Goal: Task Accomplishment & Management: Manage account settings

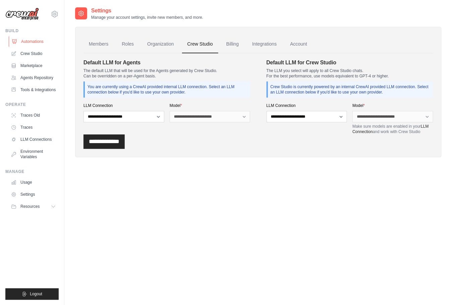
click at [32, 43] on link "Automations" at bounding box center [34, 41] width 51 height 11
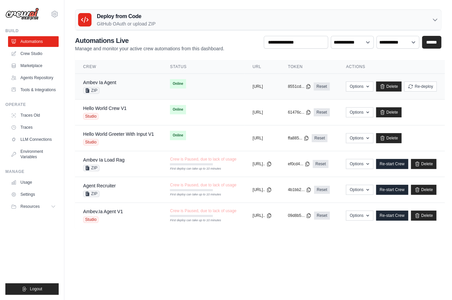
click at [125, 80] on div "Ambev Ia Agent ZIP" at bounding box center [118, 86] width 71 height 15
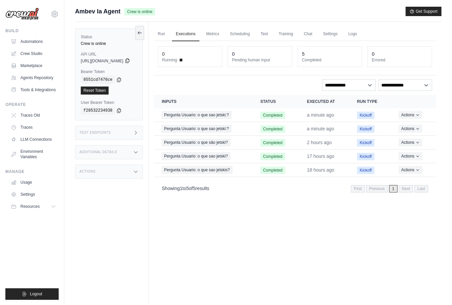
click at [130, 61] on icon at bounding box center [127, 60] width 5 height 5
click at [125, 58] on button at bounding box center [127, 60] width 5 height 5
click at [149, 76] on div "Status Crew is online API URL copied https://ambev-ia-agent-deploy-f2245503-f4a…" at bounding box center [111, 174] width 73 height 305
click at [129, 63] on icon at bounding box center [127, 61] width 4 height 4
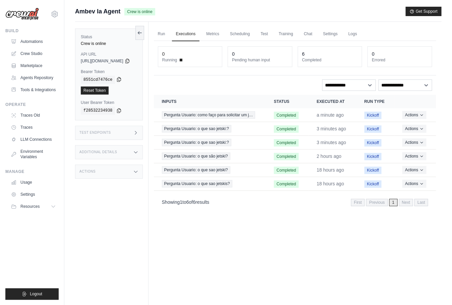
click at [119, 81] on icon at bounding box center [118, 79] width 5 height 5
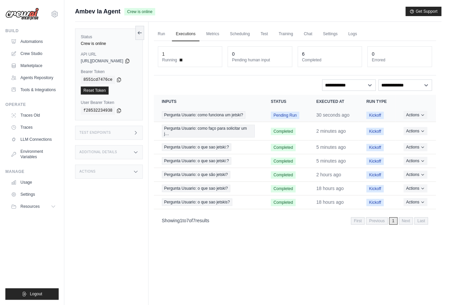
click at [302, 122] on td "Pending Run" at bounding box center [286, 115] width 46 height 14
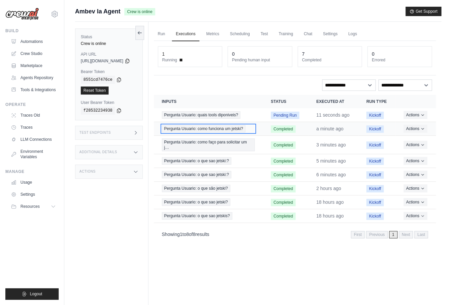
click at [245, 132] on span "Pergunta Usuario: como funciona um jetski?" at bounding box center [203, 128] width 83 height 7
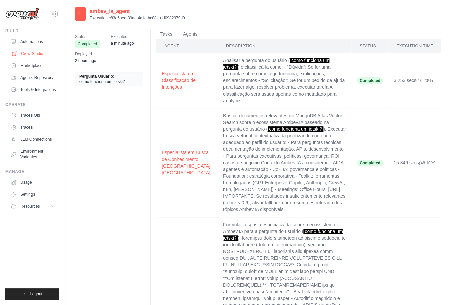
click at [35, 54] on link "Crew Studio" at bounding box center [34, 53] width 51 height 11
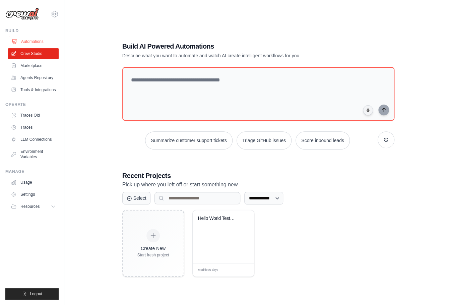
click at [24, 42] on link "Automations" at bounding box center [34, 41] width 51 height 11
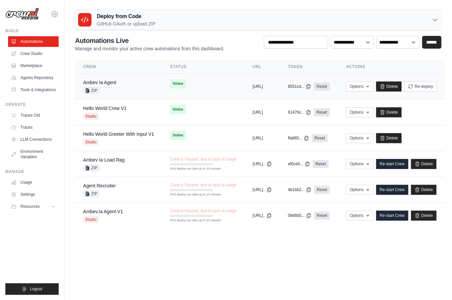
click at [124, 78] on td "Ambev Ia Agent ZIP" at bounding box center [118, 87] width 87 height 26
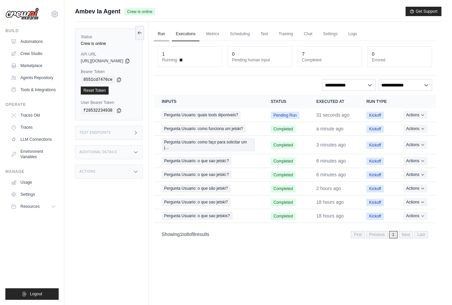
click at [169, 36] on link "Run" at bounding box center [161, 34] width 15 height 14
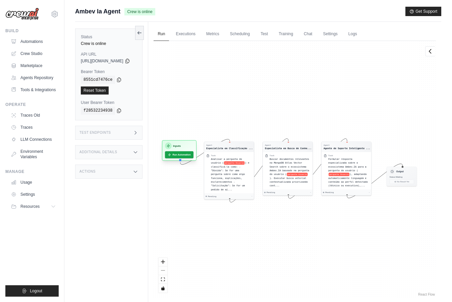
click at [193, 148] on div "Inputs" at bounding box center [179, 145] width 28 height 7
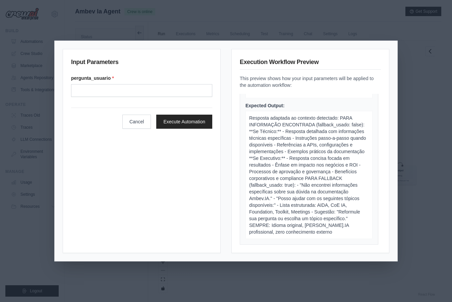
scroll to position [28, 0]
click at [335, 33] on div "Input Parameters pergunta_usuario * Cancel Execute Automation Execution Workflo…" at bounding box center [226, 151] width 452 height 302
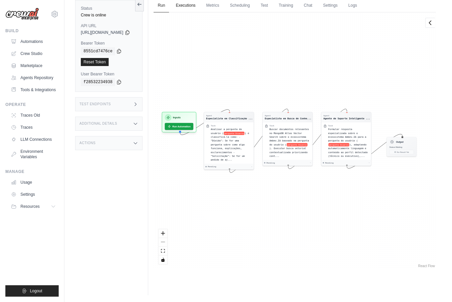
click at [199, 8] on link "Executions" at bounding box center [186, 6] width 28 height 14
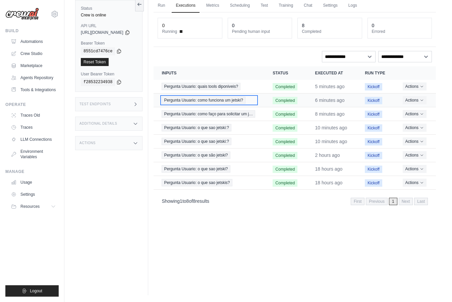
click at [238, 104] on span "Pergunta Usuario: como funciona um jetski?" at bounding box center [203, 100] width 83 height 7
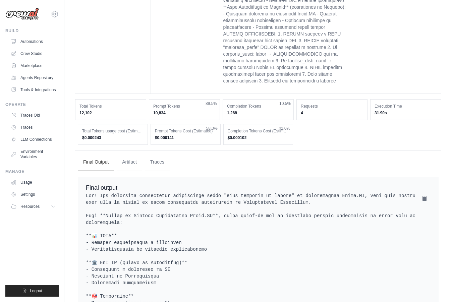
scroll to position [514, 0]
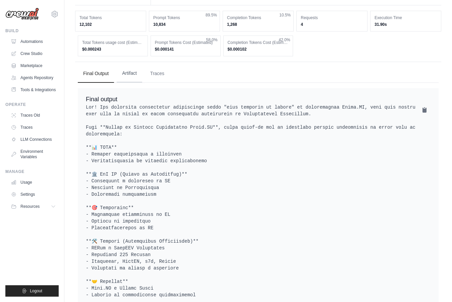
click at [130, 64] on button "Artifact" at bounding box center [129, 73] width 25 height 18
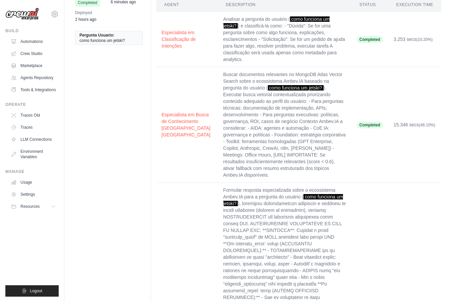
scroll to position [0, 0]
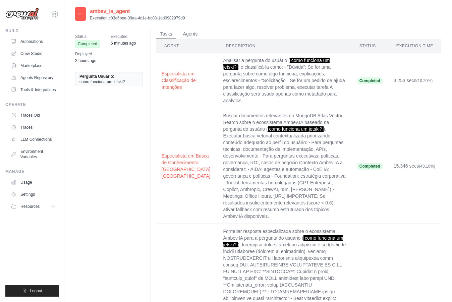
click at [173, 48] on th "Agent" at bounding box center [187, 46] width 62 height 14
click at [191, 35] on button "Agents" at bounding box center [190, 34] width 23 height 10
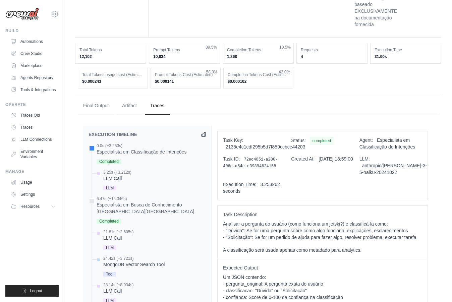
scroll to position [308, 0]
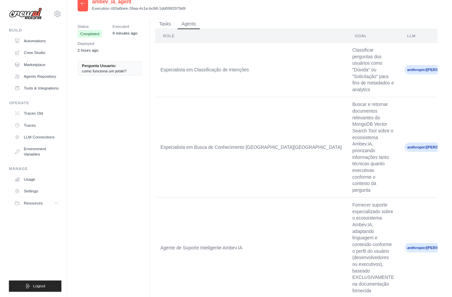
scroll to position [0, 0]
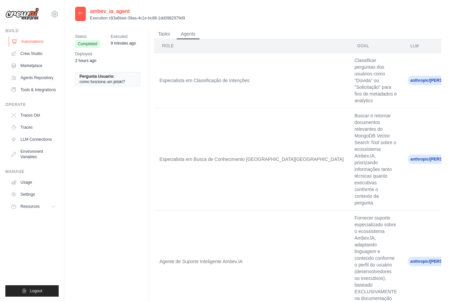
click at [34, 42] on link "Automations" at bounding box center [34, 41] width 51 height 11
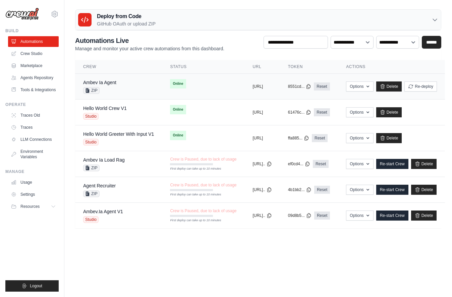
click at [136, 82] on div "Ambev Ia Agent ZIP" at bounding box center [118, 86] width 71 height 15
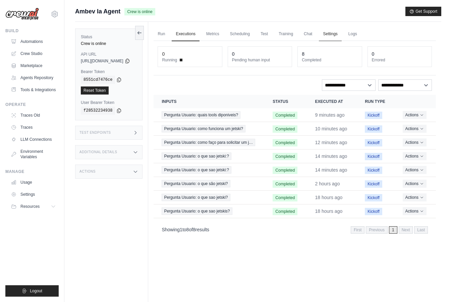
click at [336, 33] on link "Settings" at bounding box center [330, 34] width 22 height 14
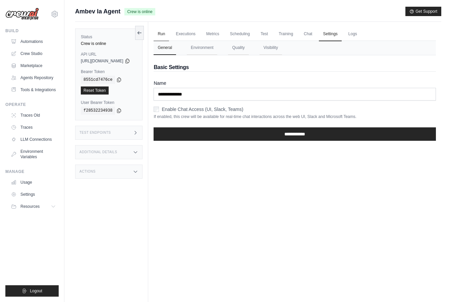
click at [169, 35] on link "Run" at bounding box center [161, 34] width 15 height 14
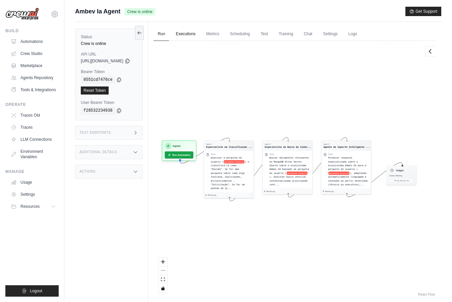
click at [199, 36] on link "Executions" at bounding box center [186, 34] width 28 height 14
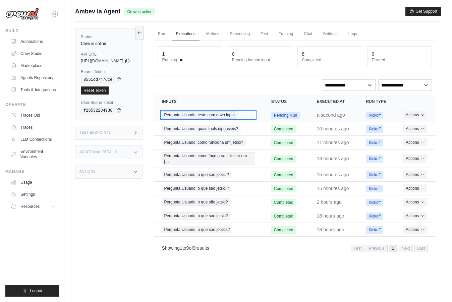
click at [227, 119] on span "Pergunta Usuario: teste com novo input" at bounding box center [199, 114] width 75 height 7
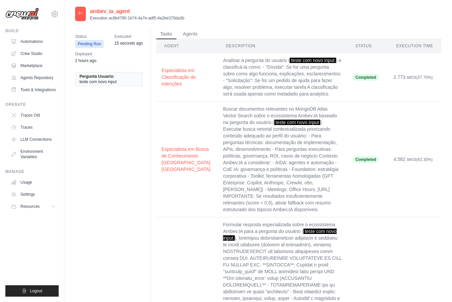
click at [194, 28] on div "Status Pending Run Executed 15 seconds ago Deployed 2 hours ago Pergunta Usuari…" at bounding box center [258, 280] width 366 height 505
click at [191, 33] on button "Agents" at bounding box center [190, 34] width 23 height 10
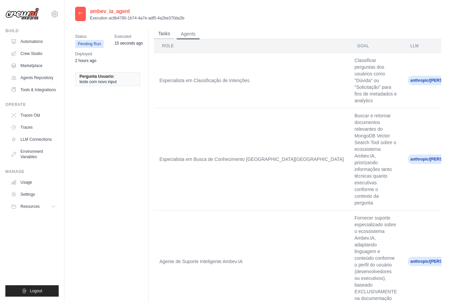
click at [168, 35] on button "Tasks" at bounding box center [164, 34] width 20 height 10
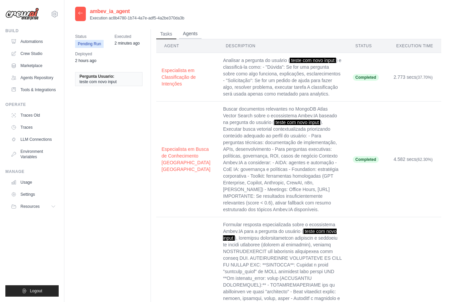
click at [195, 36] on button "Agents" at bounding box center [190, 34] width 23 height 10
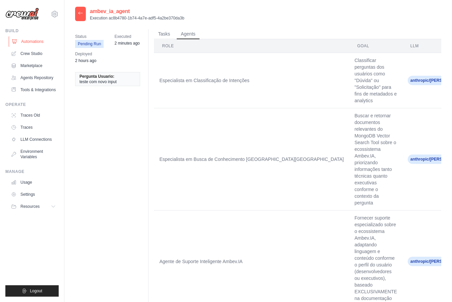
click at [30, 46] on link "Automations" at bounding box center [34, 41] width 51 height 11
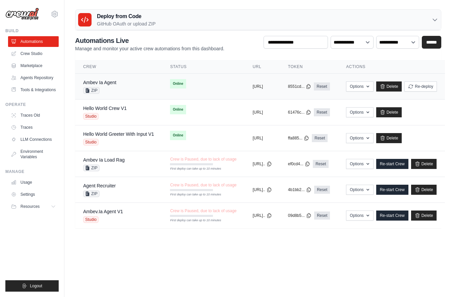
click at [126, 82] on div "Ambev Ia Agent ZIP" at bounding box center [118, 86] width 71 height 15
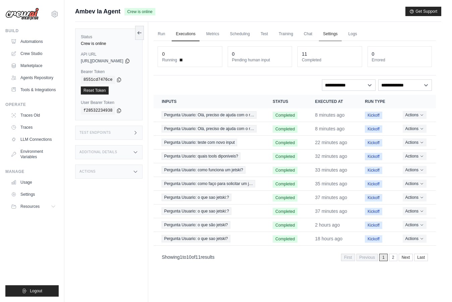
click at [340, 32] on link "Settings" at bounding box center [330, 34] width 22 height 14
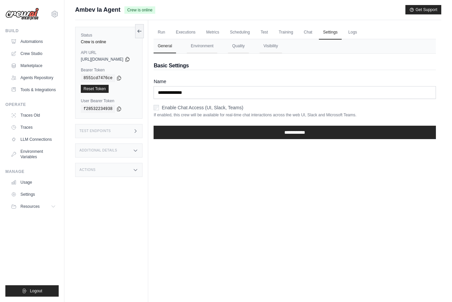
scroll to position [3, 0]
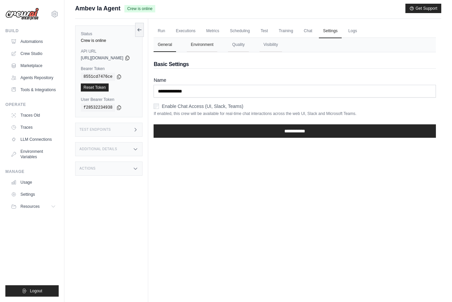
click at [212, 48] on button "Environment" at bounding box center [202, 45] width 31 height 14
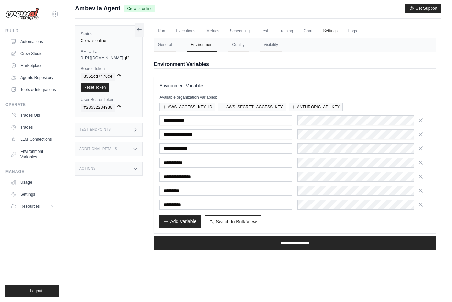
click at [187, 222] on button "Add Variable" at bounding box center [179, 221] width 41 height 13
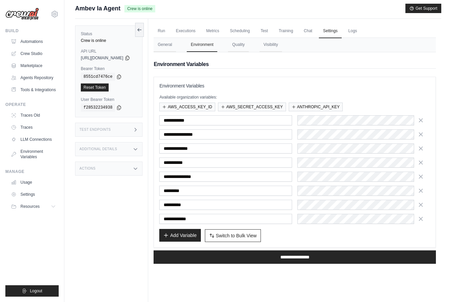
type input "**********"
click at [190, 233] on button "Add Variable" at bounding box center [179, 235] width 41 height 13
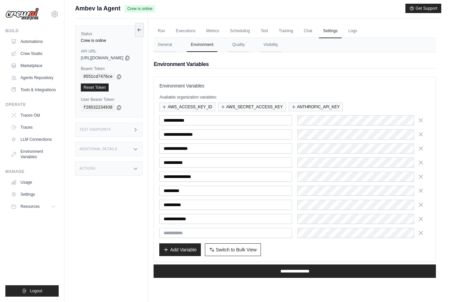
click at [189, 232] on input "text" at bounding box center [225, 233] width 133 height 10
type input "**********"
click at [345, 223] on div at bounding box center [363, 219] width 133 height 10
click at [351, 232] on div at bounding box center [363, 233] width 133 height 10
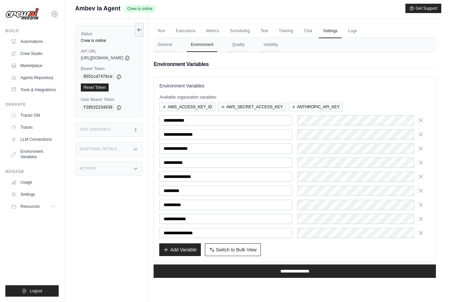
click at [331, 245] on div "Add Variable Switch to Bulk View Switch to Table View" at bounding box center [294, 249] width 271 height 13
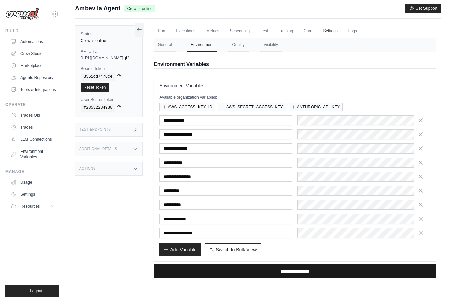
click at [318, 271] on input "**********" at bounding box center [295, 270] width 282 height 13
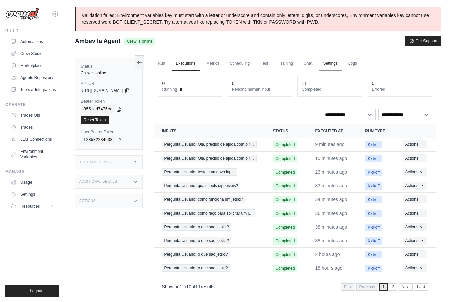
click at [340, 65] on link "Settings" at bounding box center [330, 64] width 22 height 14
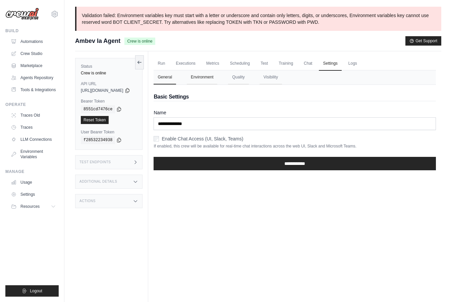
click at [217, 80] on button "Environment" at bounding box center [202, 77] width 31 height 14
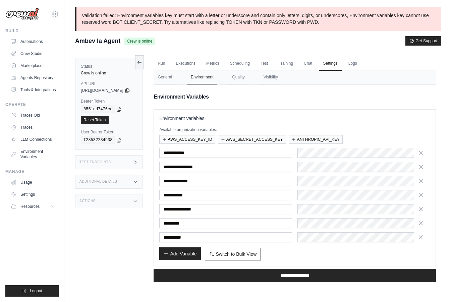
click at [191, 253] on button "Add Variable" at bounding box center [179, 253] width 41 height 13
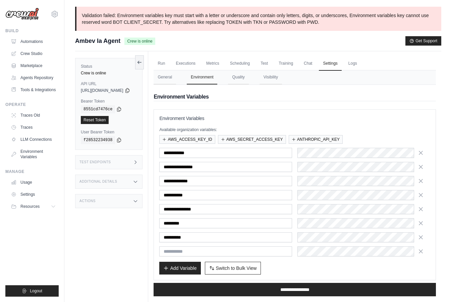
click at [201, 250] on input "text" at bounding box center [225, 251] width 133 height 10
type input "**********"
click at [344, 253] on div at bounding box center [363, 251] width 133 height 10
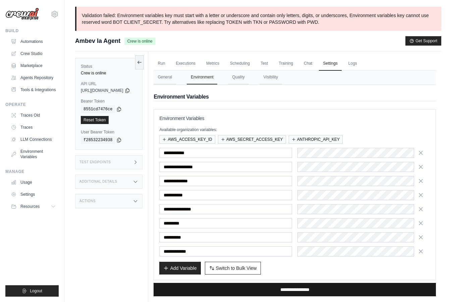
click at [255, 289] on input "**********" at bounding box center [295, 289] width 282 height 13
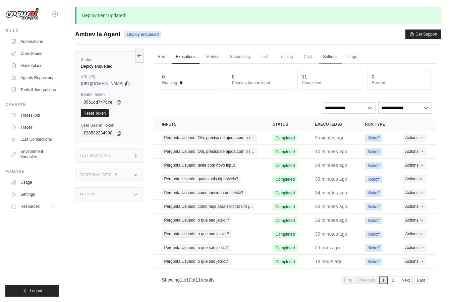
click at [339, 60] on link "Settings" at bounding box center [330, 57] width 22 height 14
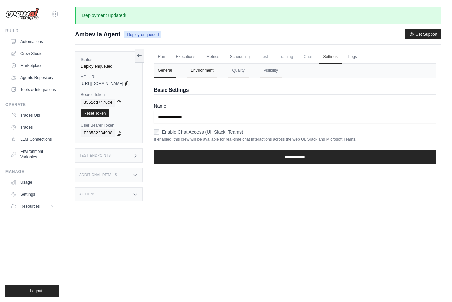
click at [217, 69] on button "Environment" at bounding box center [202, 71] width 31 height 14
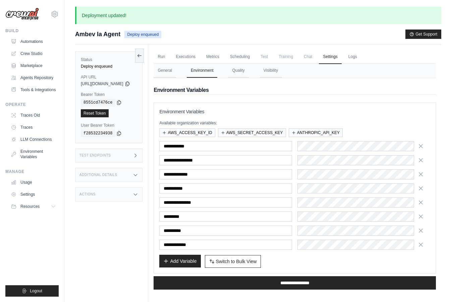
click at [200, 259] on button "Add Variable" at bounding box center [179, 261] width 41 height 13
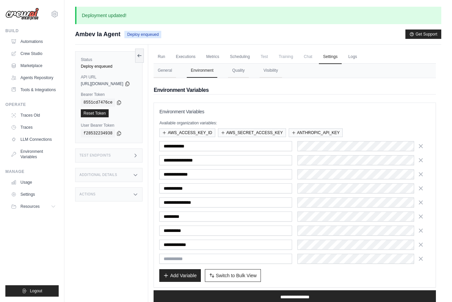
click at [202, 261] on input "text" at bounding box center [225, 259] width 133 height 10
type input "**********"
click at [337, 261] on div at bounding box center [363, 259] width 133 height 10
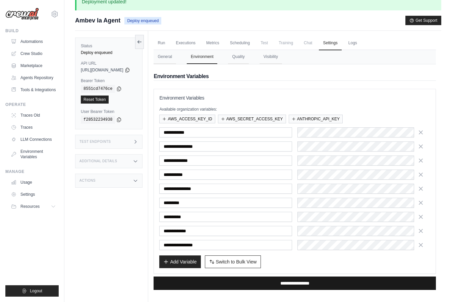
scroll to position [0, 5]
click at [279, 281] on input "**********" at bounding box center [295, 283] width 282 height 13
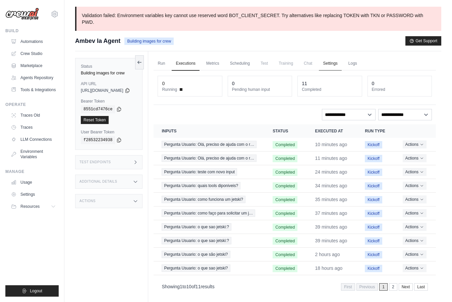
click at [336, 63] on link "Settings" at bounding box center [330, 64] width 22 height 14
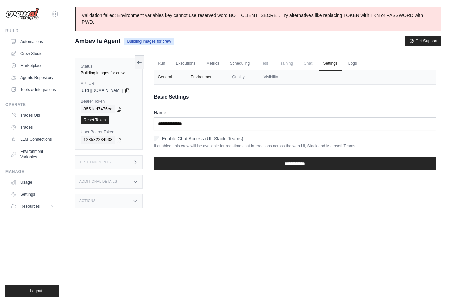
click at [217, 76] on button "Environment" at bounding box center [202, 77] width 31 height 14
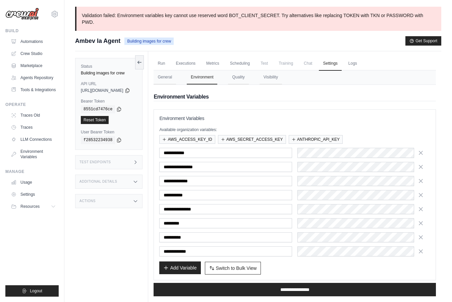
click at [189, 270] on button "Add Variable" at bounding box center [179, 267] width 41 height 13
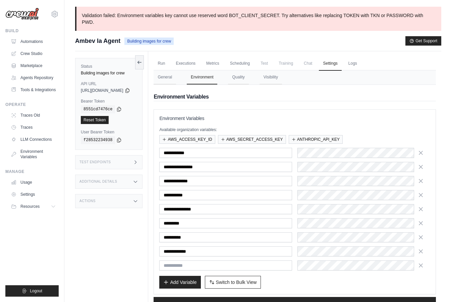
click at [188, 267] on input "text" at bounding box center [225, 265] width 133 height 10
type input "**********"
click at [337, 266] on div at bounding box center [363, 265] width 133 height 10
click at [175, 252] on input "**********" at bounding box center [225, 251] width 133 height 10
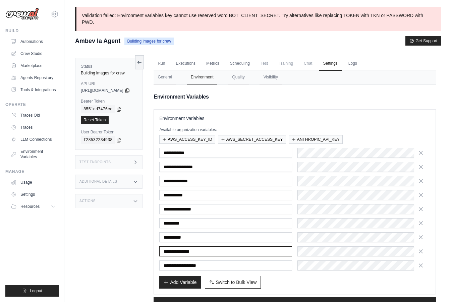
scroll to position [52, 0]
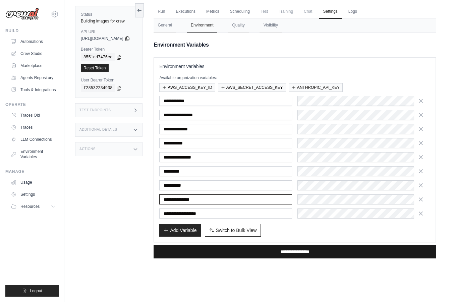
type input "**********"
click at [288, 249] on input "**********" at bounding box center [295, 251] width 282 height 13
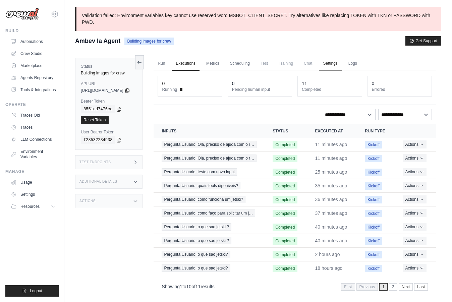
click at [335, 65] on link "Settings" at bounding box center [330, 64] width 22 height 14
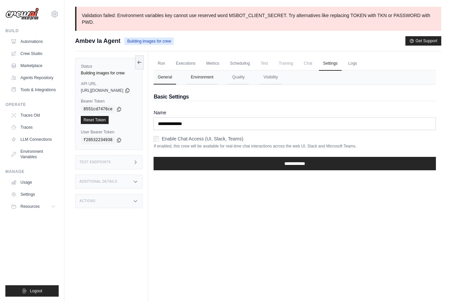
click at [216, 77] on button "Environment" at bounding box center [202, 77] width 31 height 14
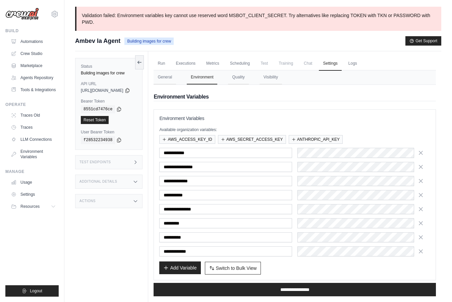
click at [180, 265] on button "Add Variable" at bounding box center [179, 267] width 41 height 13
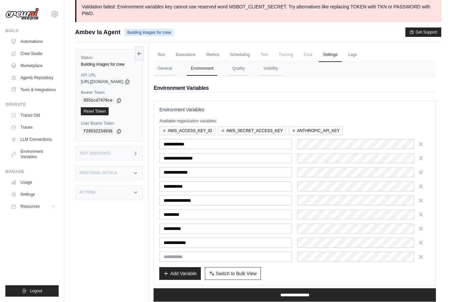
scroll to position [13, 0]
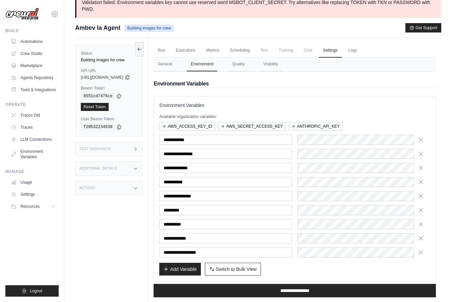
type input "**********"
click at [352, 271] on div "Add Variable Switch to Bulk View Switch to Table View" at bounding box center [294, 269] width 271 height 13
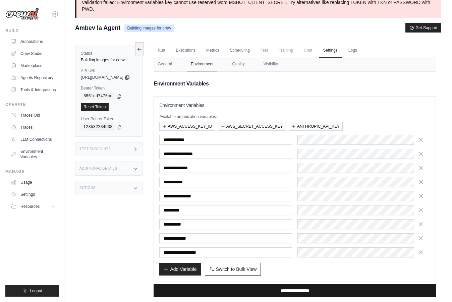
click at [249, 290] on input "**********" at bounding box center [295, 290] width 282 height 13
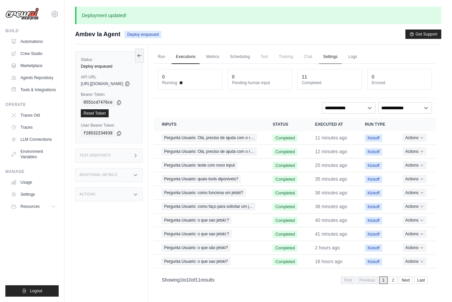
click at [340, 58] on link "Settings" at bounding box center [330, 57] width 22 height 14
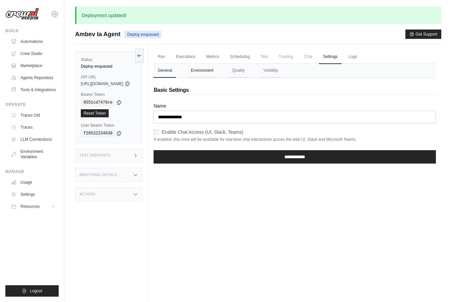
click at [217, 76] on button "Environment" at bounding box center [202, 71] width 31 height 14
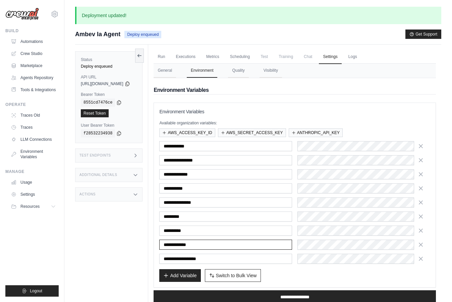
click at [177, 244] on input "**********" at bounding box center [225, 245] width 133 height 10
type input "**********"
click at [305, 276] on div "Add Variable Switch to Bulk View Switch to Table View" at bounding box center [294, 275] width 271 height 13
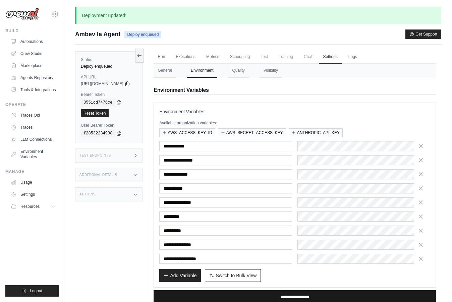
scroll to position [32, 0]
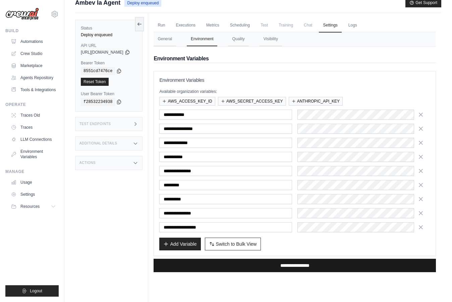
click at [248, 267] on input "**********" at bounding box center [295, 265] width 282 height 13
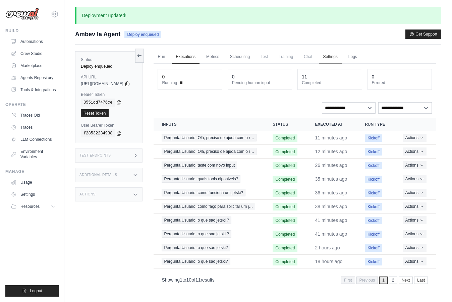
click at [341, 57] on link "Settings" at bounding box center [330, 57] width 22 height 14
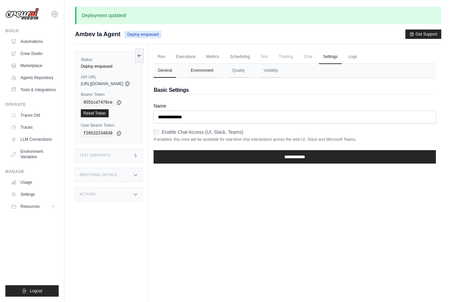
click at [215, 76] on button "Environment" at bounding box center [202, 71] width 31 height 14
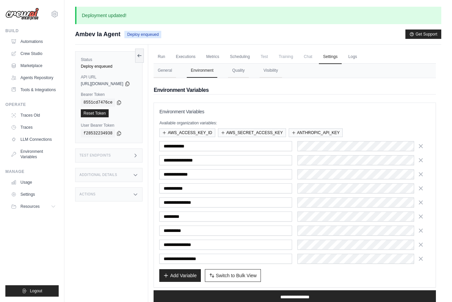
scroll to position [51, 0]
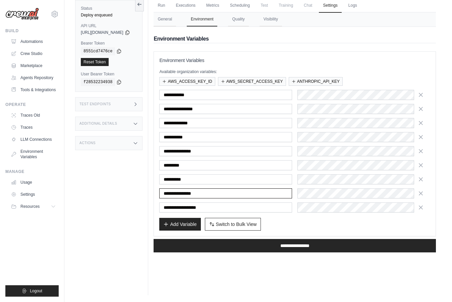
click at [237, 194] on input "**********" at bounding box center [225, 193] width 133 height 10
click at [250, 207] on input "**********" at bounding box center [225, 207] width 133 height 10
